Goal: Information Seeking & Learning: Learn about a topic

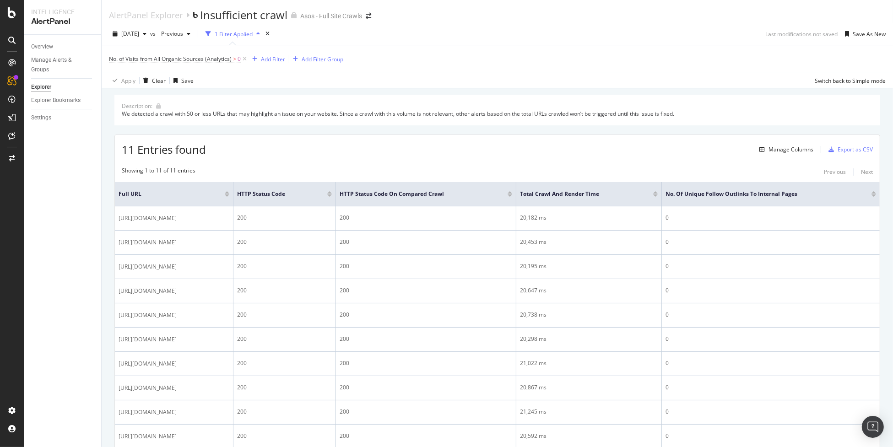
click at [47, 256] on div "Overview Manage Alerts & Groups Explorer Explorer Bookmarks Settings" at bounding box center [62, 241] width 77 height 412
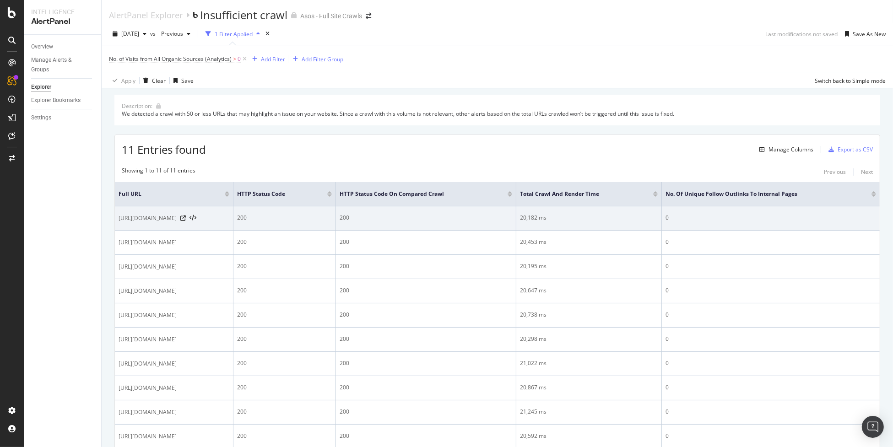
click at [229, 214] on div "[URL][DOMAIN_NAME]" at bounding box center [174, 218] width 111 height 9
click at [194, 218] on icon at bounding box center [192, 218] width 7 height 6
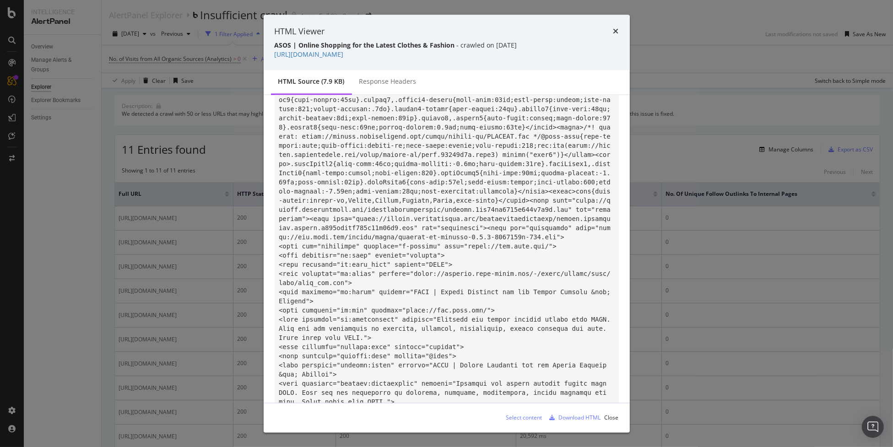
scroll to position [346, 0]
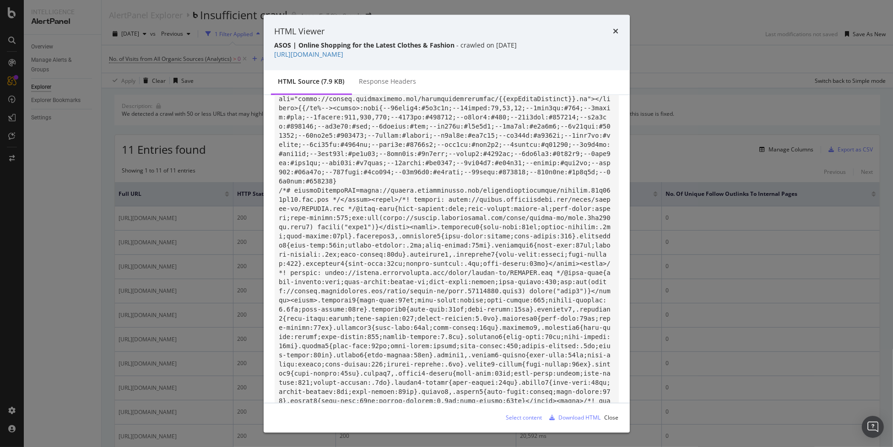
click at [389, 86] on div "Response Headers" at bounding box center [387, 81] width 57 height 9
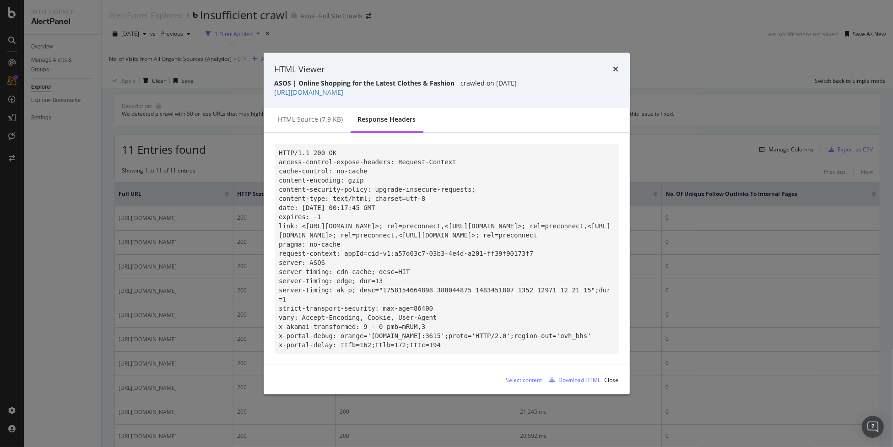
click at [371, 80] on strong "ASOS | Online Shopping for the Latest Clothes & Fashion" at bounding box center [365, 83] width 180 height 9
click at [689, 324] on div "HTML Viewer ASOS | Online Shopping for the Latest Clothes & Fashion - crawled o…" at bounding box center [446, 223] width 893 height 447
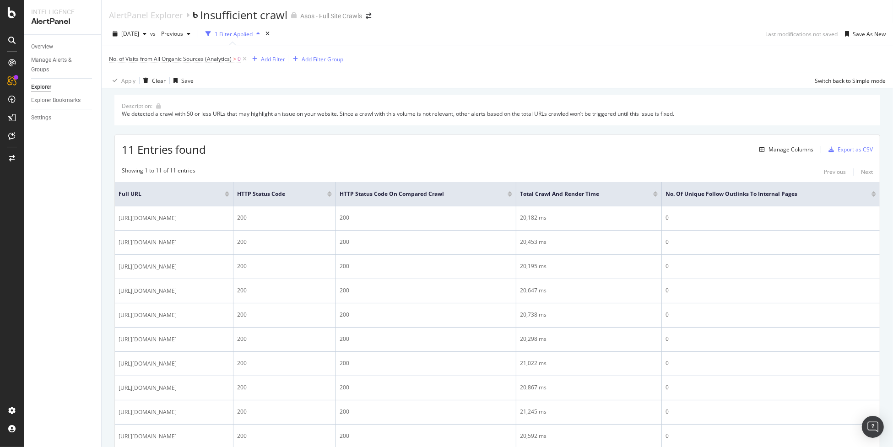
click at [798, 133] on div "Description: We detected a crawl with 50 or less URLs that may highlight an iss…" at bounding box center [497, 294] width 766 height 399
click at [869, 422] on img "Open Intercom Messenger" at bounding box center [873, 427] width 12 height 12
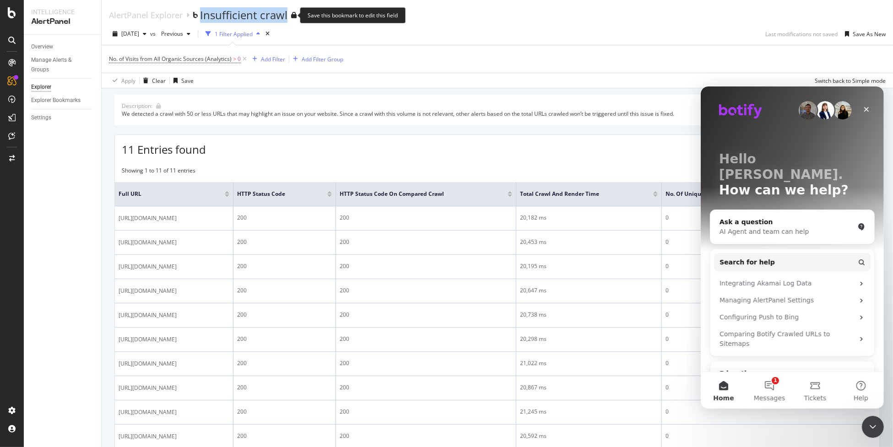
drag, startPoint x: 198, startPoint y: 19, endPoint x: 288, endPoint y: 21, distance: 90.6
click at [288, 21] on div "AlertPanel Explorer Insufficient crawl" at bounding box center [203, 15] width 188 height 16
copy div "Insufficient crawl"
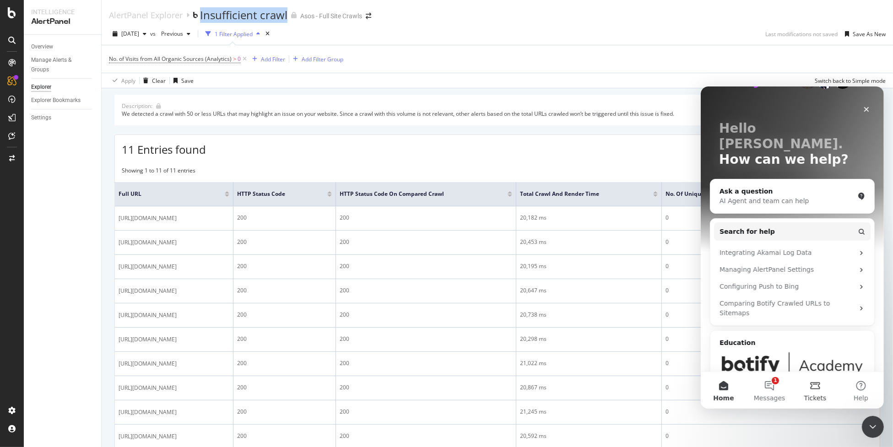
scroll to position [45, 0]
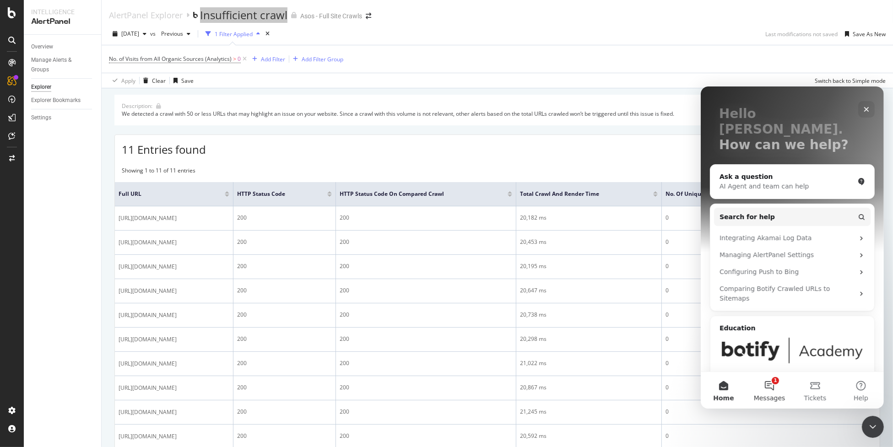
click at [779, 391] on button "1 Messages" at bounding box center [769, 390] width 46 height 37
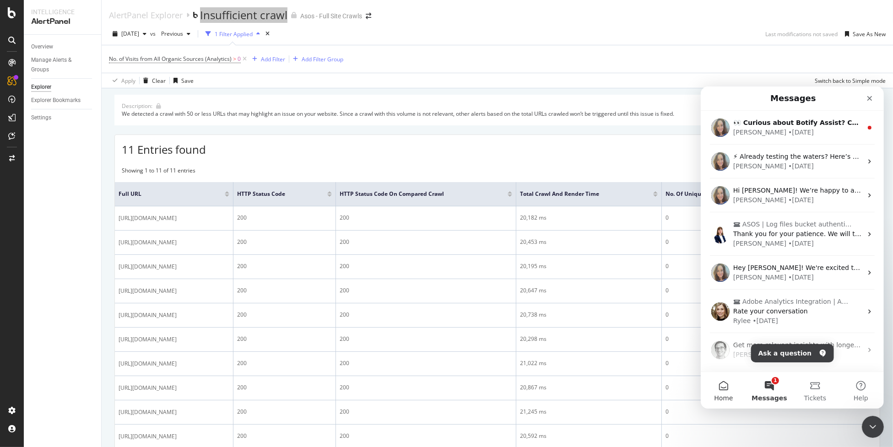
click at [735, 393] on button "Home" at bounding box center [723, 390] width 46 height 37
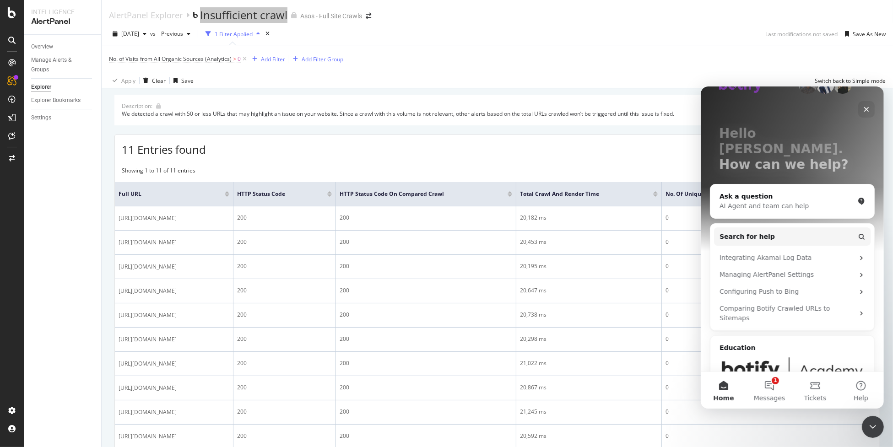
scroll to position [49, 0]
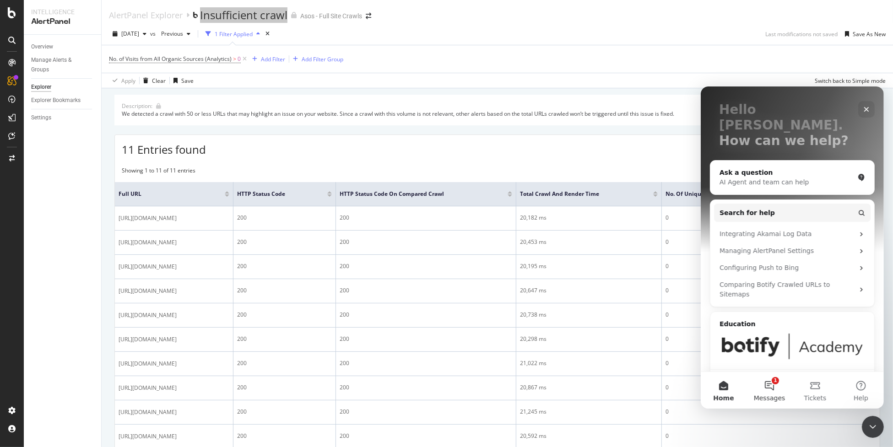
click at [774, 386] on button "1 Messages" at bounding box center [769, 390] width 46 height 37
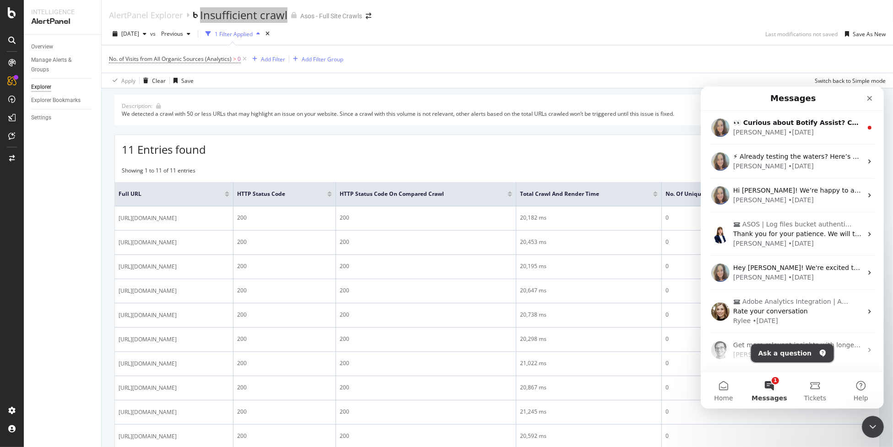
click at [791, 351] on button "Ask a question" at bounding box center [792, 353] width 83 height 18
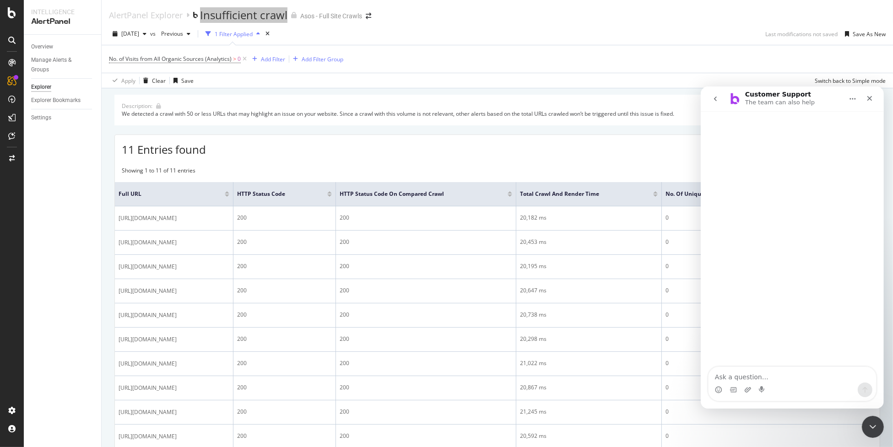
click at [768, 374] on textarea "Ask a question…" at bounding box center [791, 375] width 167 height 16
click at [867, 378] on textarea "Morning, we received an alert panel message saying" at bounding box center [791, 369] width 167 height 25
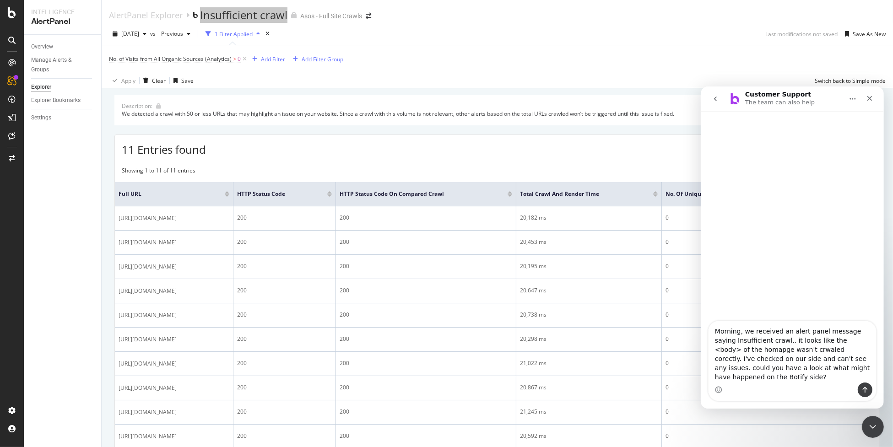
click at [792, 359] on textarea "Morning, we received an alert panel message saying Insufficient crawl.. it look…" at bounding box center [791, 351] width 167 height 61
click at [770, 356] on textarea "Morning, we received an alert panel message saying Insufficient crawl.. it look…" at bounding box center [791, 351] width 167 height 61
click at [732, 362] on textarea "Morning, we received an alert panel message saying Insufficient crawl.. it look…" at bounding box center [791, 351] width 167 height 61
click at [797, 378] on textarea "Morning, we received an alert panel message saying Insufficient crawl.. it look…" at bounding box center [791, 351] width 167 height 61
type textarea "Morning, we received an alert panel message saying Insufficient crawl.. it look…"
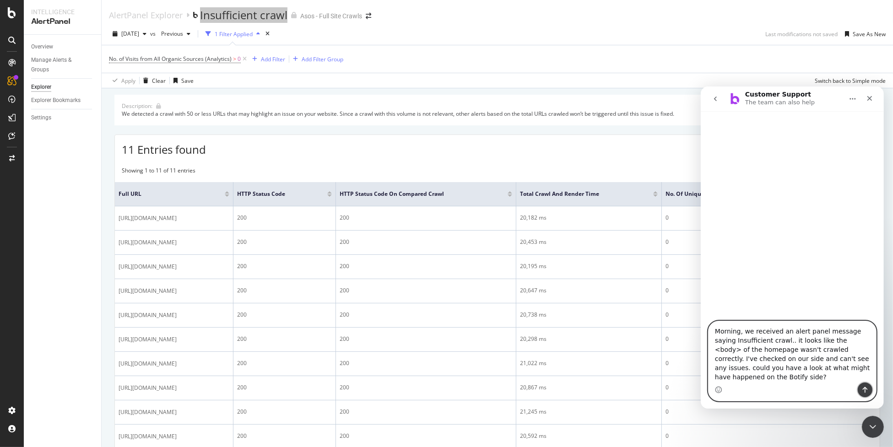
click at [863, 388] on icon "Send a message…" at bounding box center [864, 389] width 7 height 7
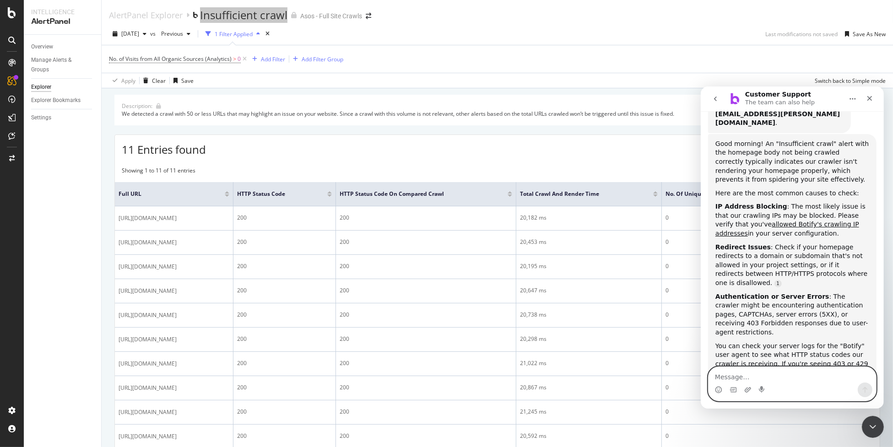
scroll to position [182, 0]
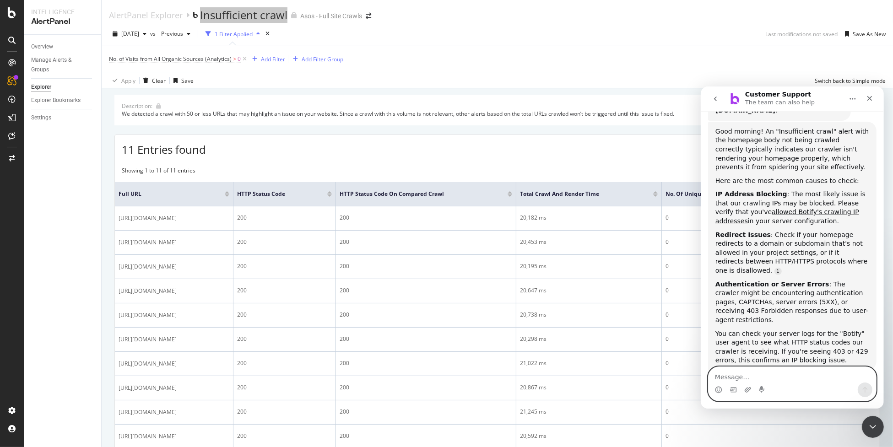
click at [757, 367] on textarea "Message…" at bounding box center [791, 375] width 167 height 16
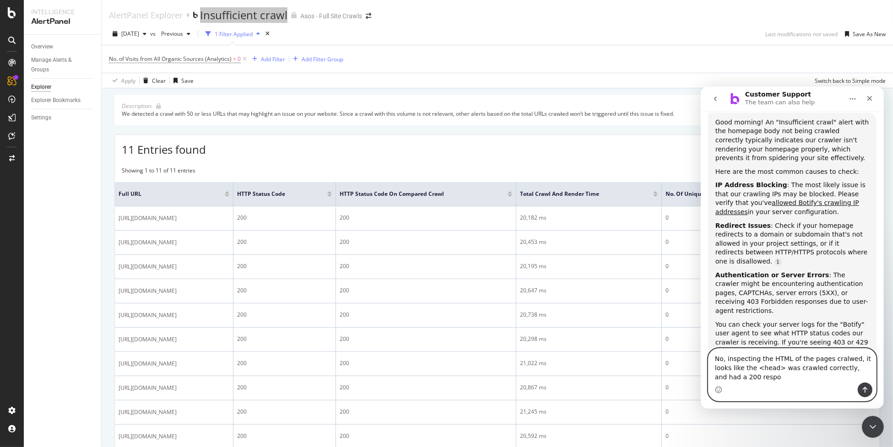
scroll to position [200, 0]
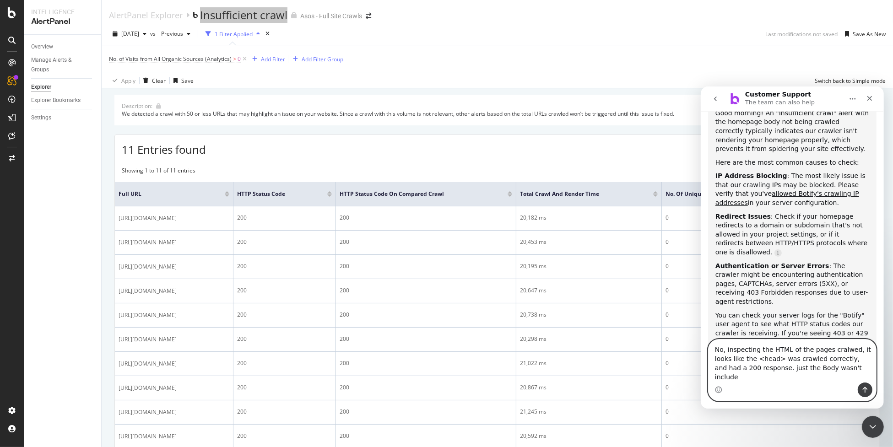
type textarea "No, inspecting the HTML of the pages cralwed, it looks like the <head> was craw…"
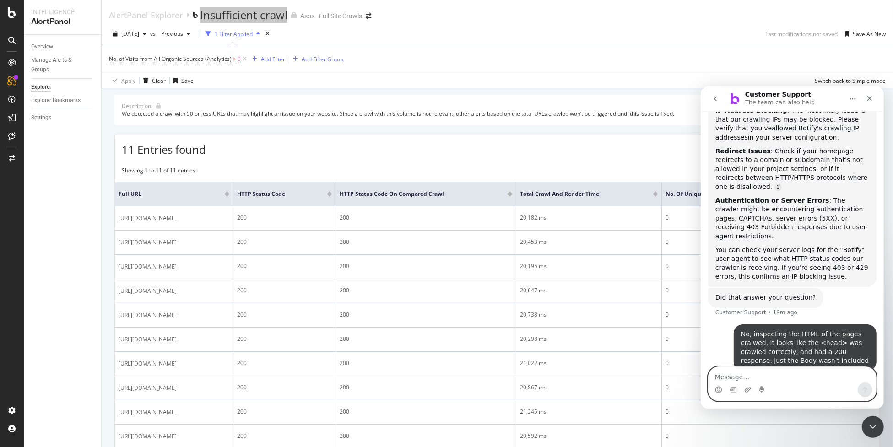
scroll to position [266, 0]
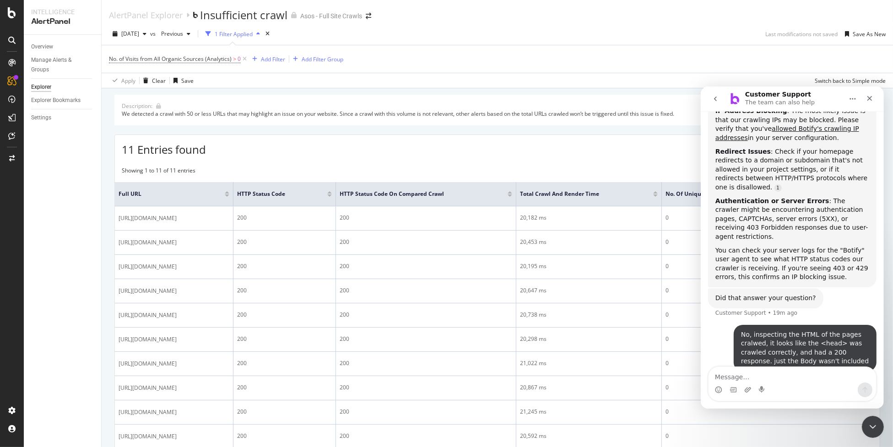
click at [637, 43] on div "2025 Sep. 18th vs Previous 1 Filter Applied Last modifications not saved Save A…" at bounding box center [497, 36] width 791 height 18
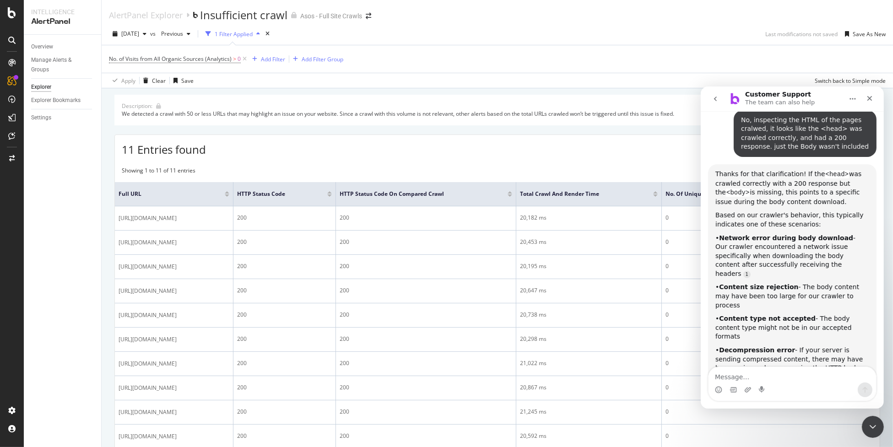
scroll to position [474, 0]
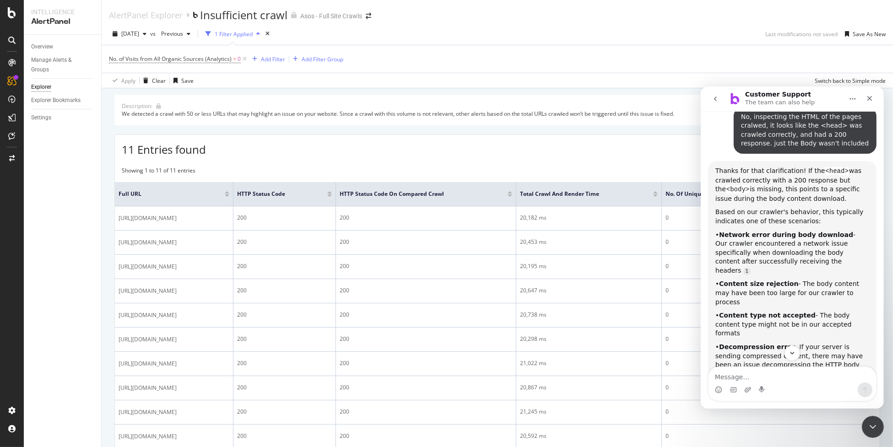
click at [829, 223] on div "Thanks for that clarification! If the <head> was crawled correctly with a 200 r…" at bounding box center [792, 312] width 154 height 293
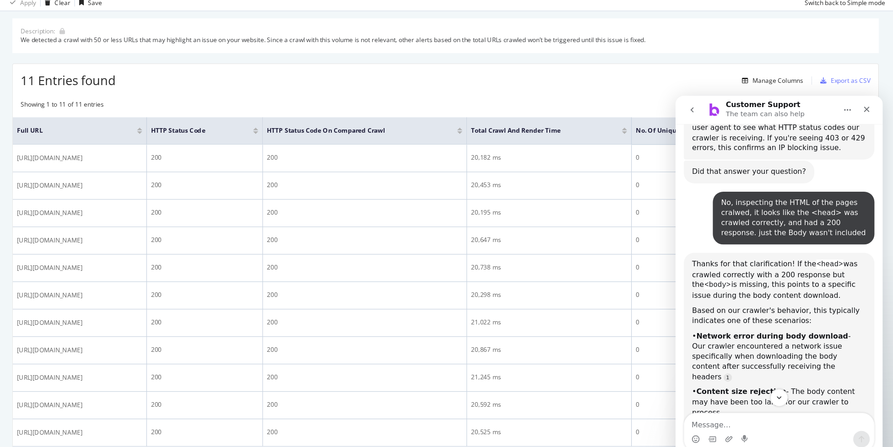
scroll to position [0, 0]
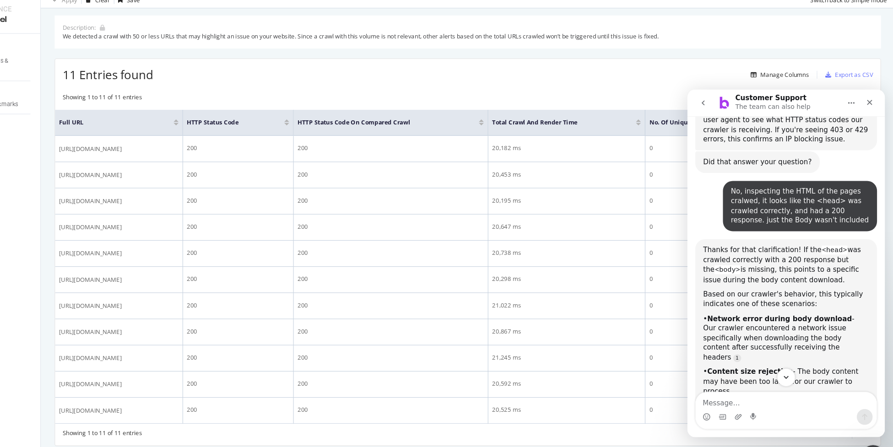
click at [777, 354] on icon "Scroll to bottom" at bounding box center [778, 356] width 8 height 8
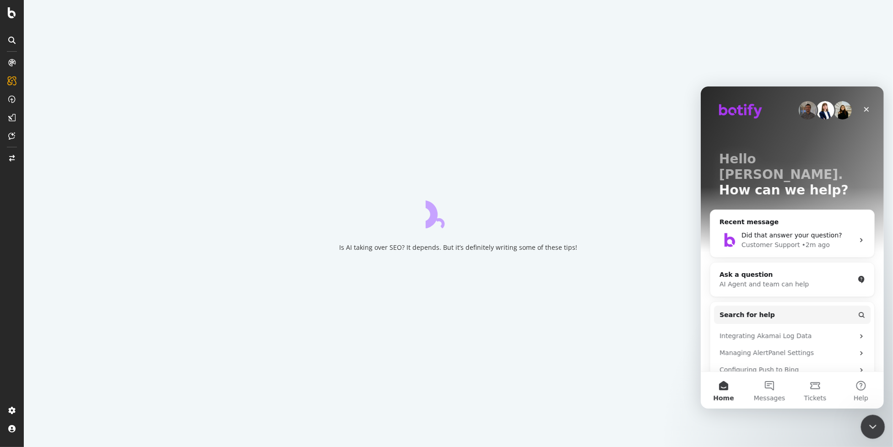
drag, startPoint x: 870, startPoint y: 424, endPoint x: 973, endPoint y: 648, distance: 247.4
click at [869, 423] on icon "Close Intercom Messenger" at bounding box center [871, 425] width 11 height 11
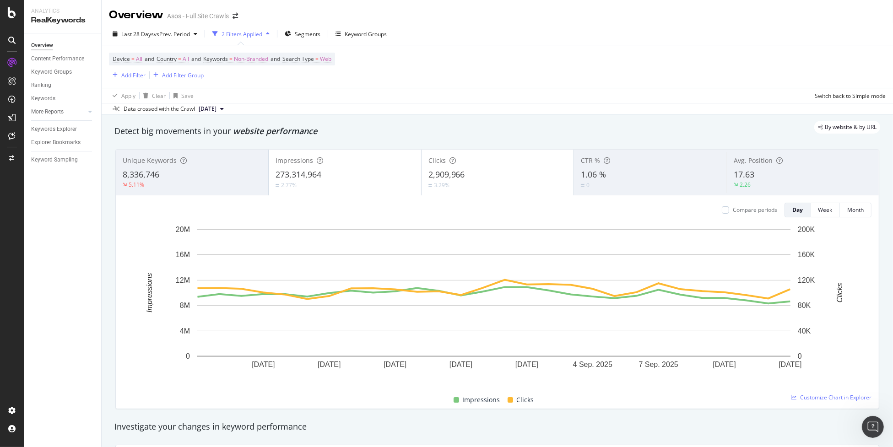
click at [762, 175] on div "17.63" at bounding box center [803, 175] width 138 height 12
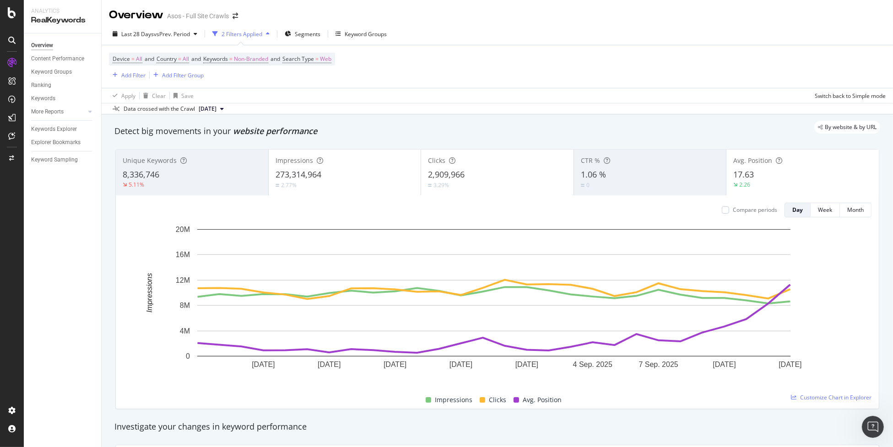
click at [51, 47] on div "Overview" at bounding box center [42, 46] width 22 height 10
click at [42, 87] on div "Ranking" at bounding box center [41, 86] width 20 height 10
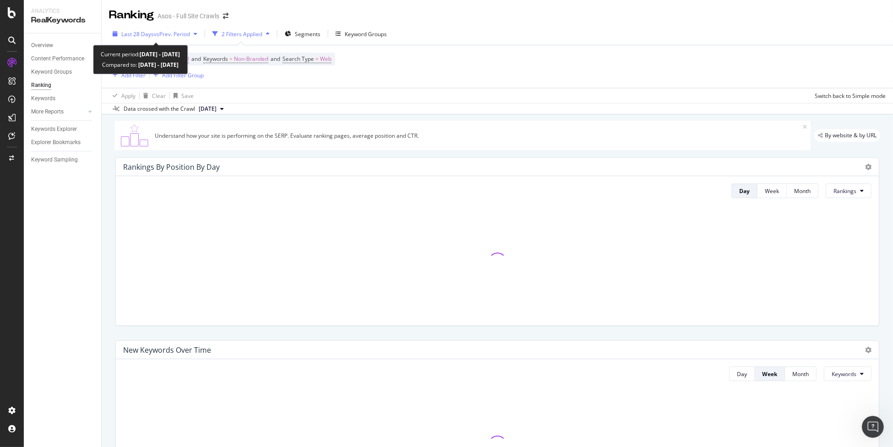
click at [172, 37] on span "vs Prev. Period" at bounding box center [172, 34] width 36 height 8
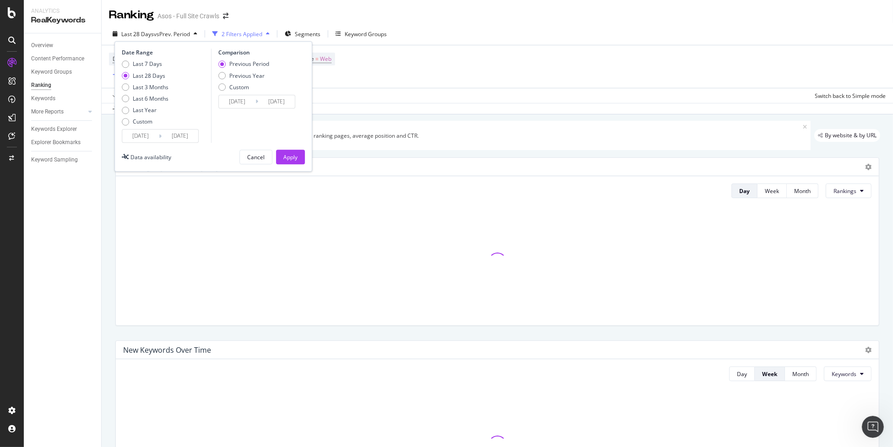
click at [180, 138] on input "[DATE]" at bounding box center [180, 136] width 37 height 13
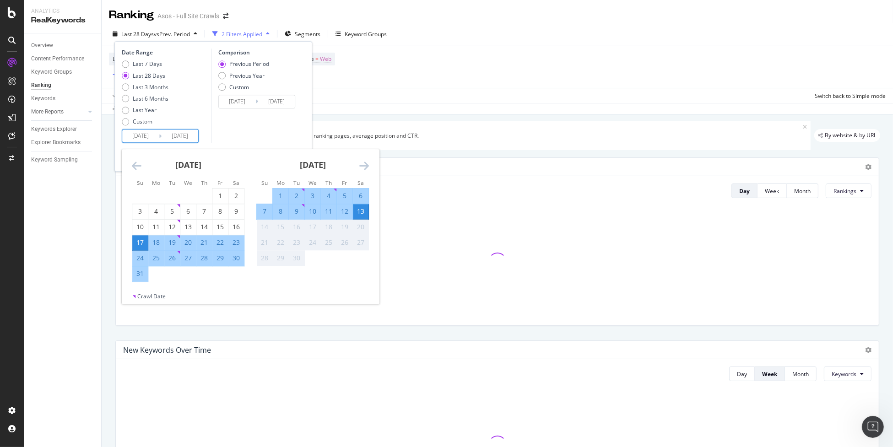
click at [246, 130] on div "Comparison Previous Period Previous Year Custom 2025/07/20 Navigate forward to …" at bounding box center [254, 96] width 87 height 94
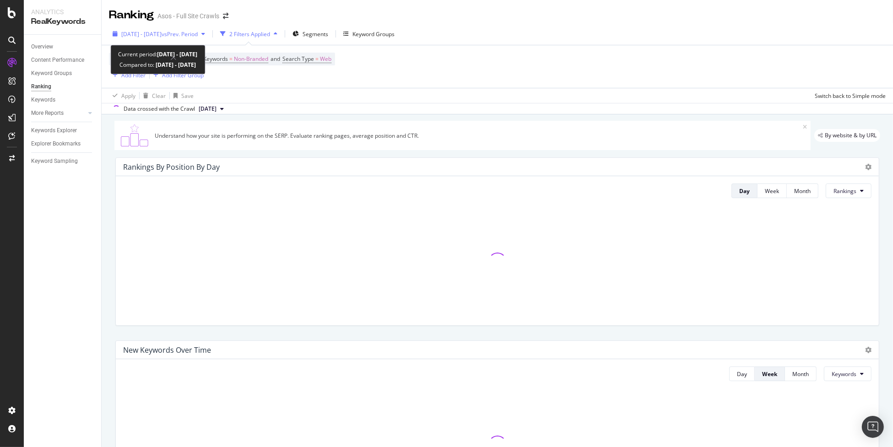
click at [162, 34] on span "[DATE] - [DATE]" at bounding box center [141, 34] width 40 height 8
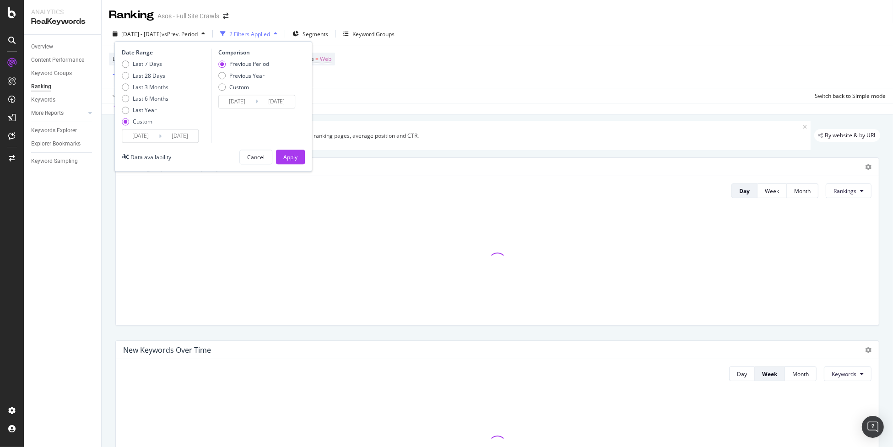
click at [378, 102] on div "Apply Clear Save Switch back to Simple mode" at bounding box center [497, 95] width 791 height 15
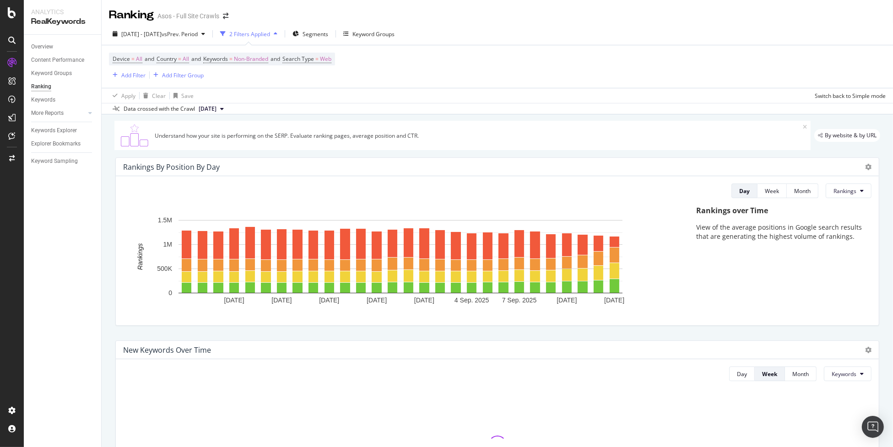
click at [400, 85] on div "Device = All and Country = All and Keywords = Non-Branded and Search Type = Web…" at bounding box center [497, 66] width 777 height 43
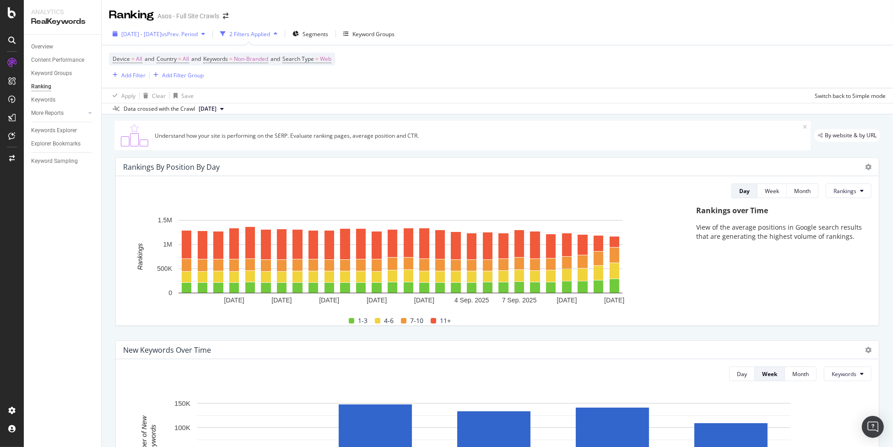
click at [162, 32] on span "[DATE] - [DATE]" at bounding box center [141, 34] width 40 height 8
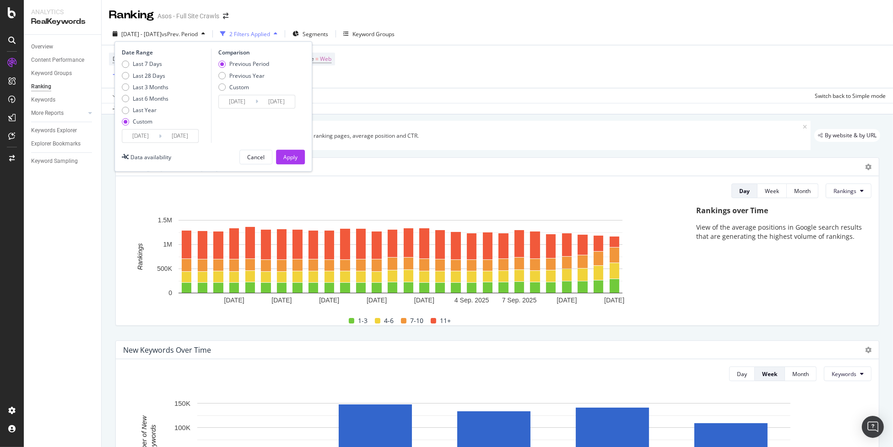
click at [174, 136] on input "[DATE]" at bounding box center [180, 136] width 37 height 13
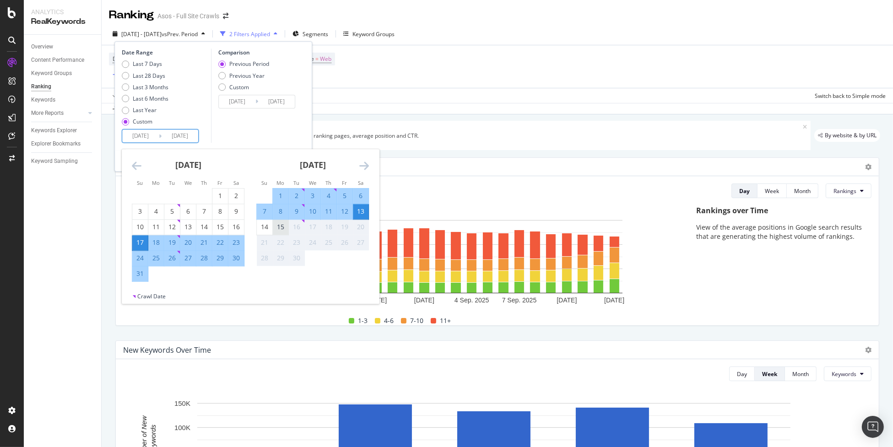
click at [283, 232] on div "15" at bounding box center [281, 227] width 16 height 9
type input "[DATE]"
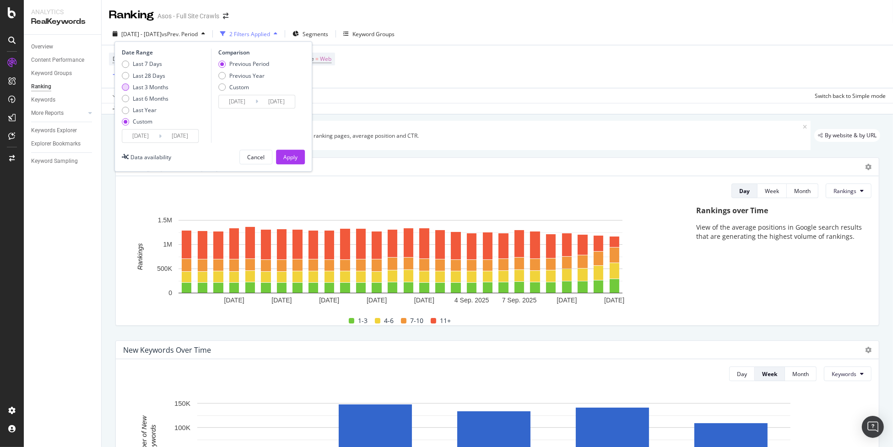
click at [133, 85] on div "Last 3 Months" at bounding box center [151, 87] width 36 height 8
type input "[DATE]"
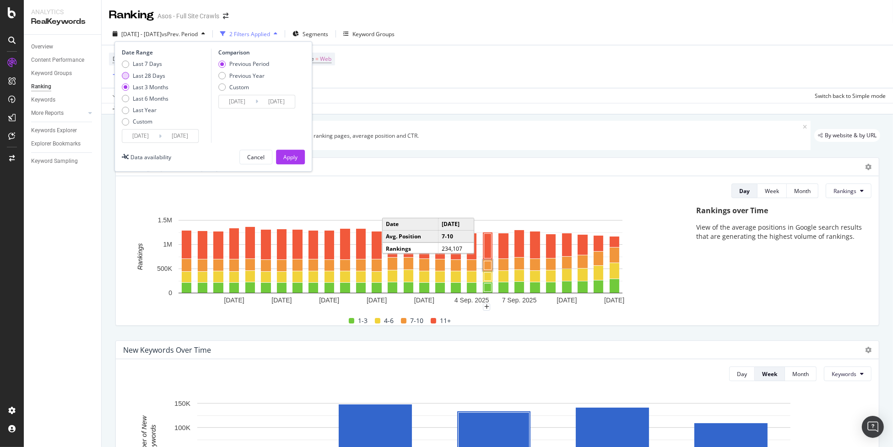
click at [149, 77] on div "Last 28 Days" at bounding box center [149, 76] width 32 height 8
type input "[DATE]"
click at [292, 155] on div "Apply" at bounding box center [290, 157] width 14 height 8
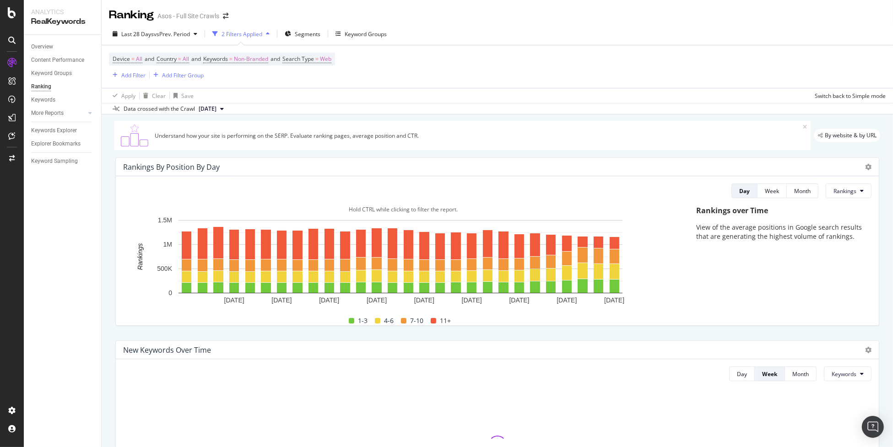
click at [647, 211] on div "Hold CTRL while clicking to filter the report." at bounding box center [403, 209] width 560 height 8
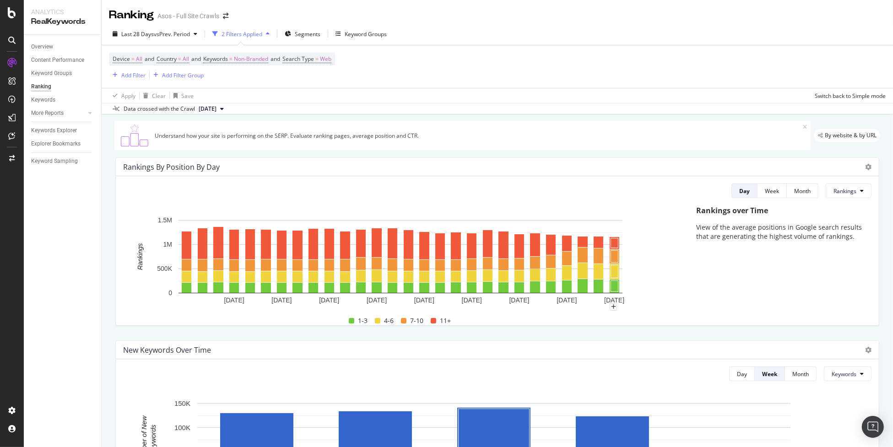
drag, startPoint x: 794, startPoint y: 296, endPoint x: 798, endPoint y: 281, distance: 15.7
click at [794, 296] on div "Rankings over Time View of the average positions in Google search results that …" at bounding box center [779, 265] width 184 height 120
click at [836, 195] on button "Rankings" at bounding box center [849, 191] width 46 height 15
click at [845, 227] on span "Clicks" at bounding box center [844, 225] width 34 height 8
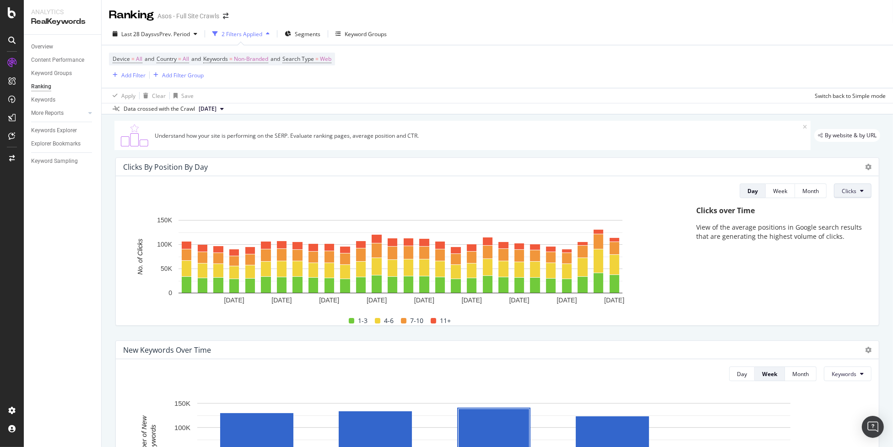
click at [842, 189] on span "Clicks" at bounding box center [849, 191] width 15 height 8
click at [848, 239] on span "Impressions" at bounding box center [853, 242] width 34 height 8
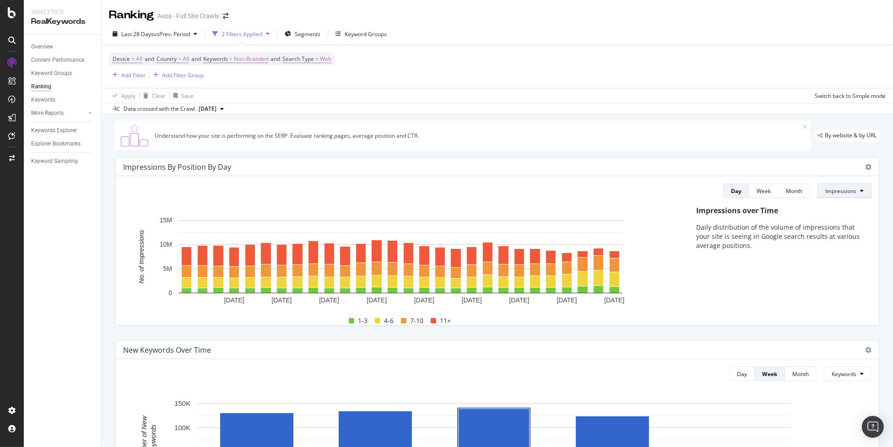
click at [851, 195] on button "Impressions" at bounding box center [844, 191] width 54 height 15
click at [846, 259] on span "Missed Clicks" at bounding box center [836, 259] width 34 height 8
click at [860, 193] on icon at bounding box center [862, 190] width 4 height 5
click at [845, 230] on div "Clicks" at bounding box center [833, 225] width 49 height 13
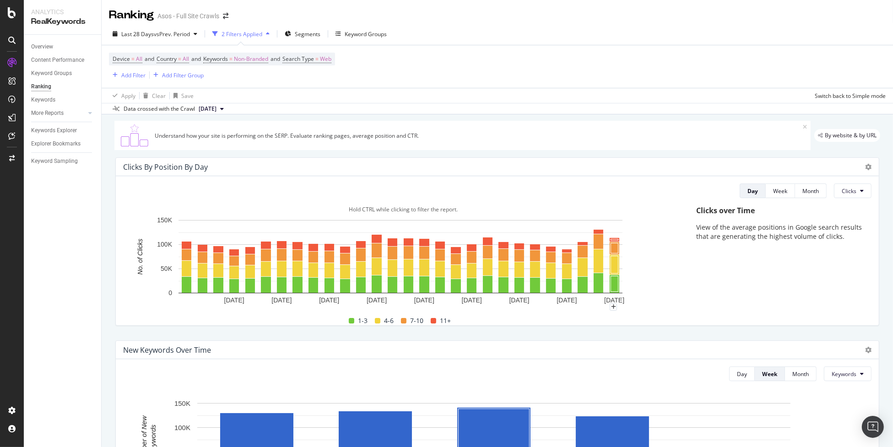
click at [675, 308] on div at bounding box center [403, 310] width 560 height 7
